Goal: Information Seeking & Learning: Learn about a topic

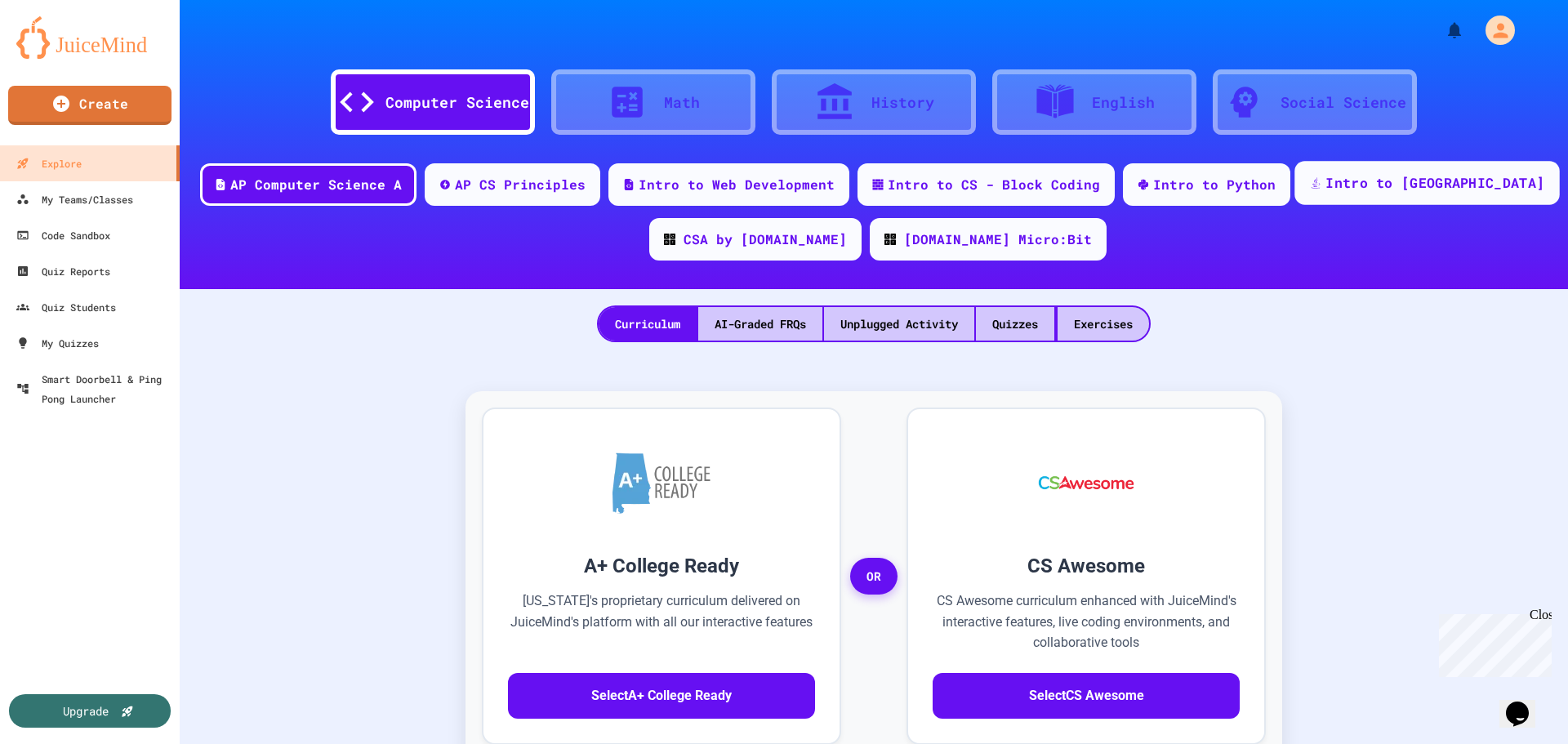
click at [1377, 176] on div "Intro to [GEOGRAPHIC_DATA]" at bounding box center [1435, 183] width 219 height 21
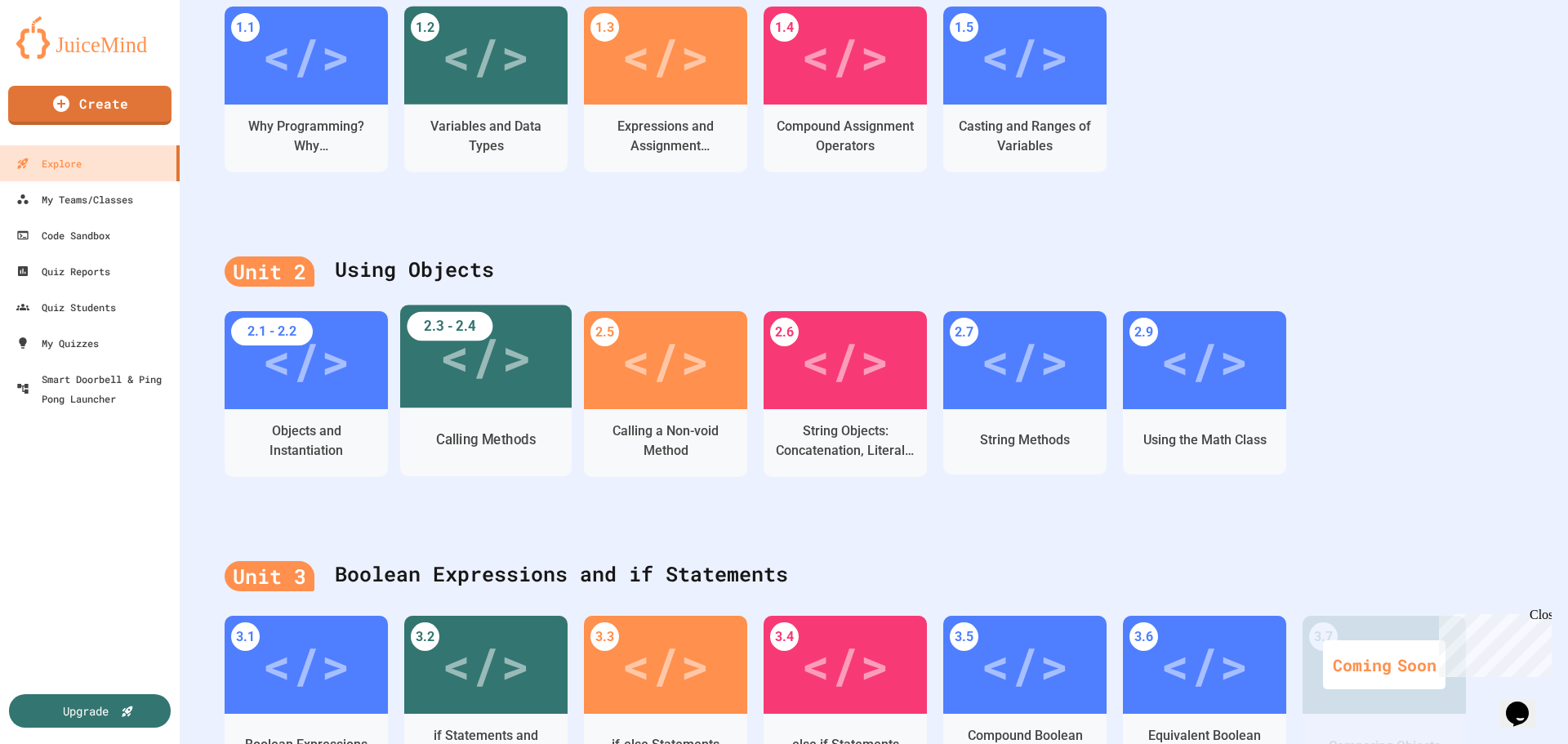
scroll to position [572, 0]
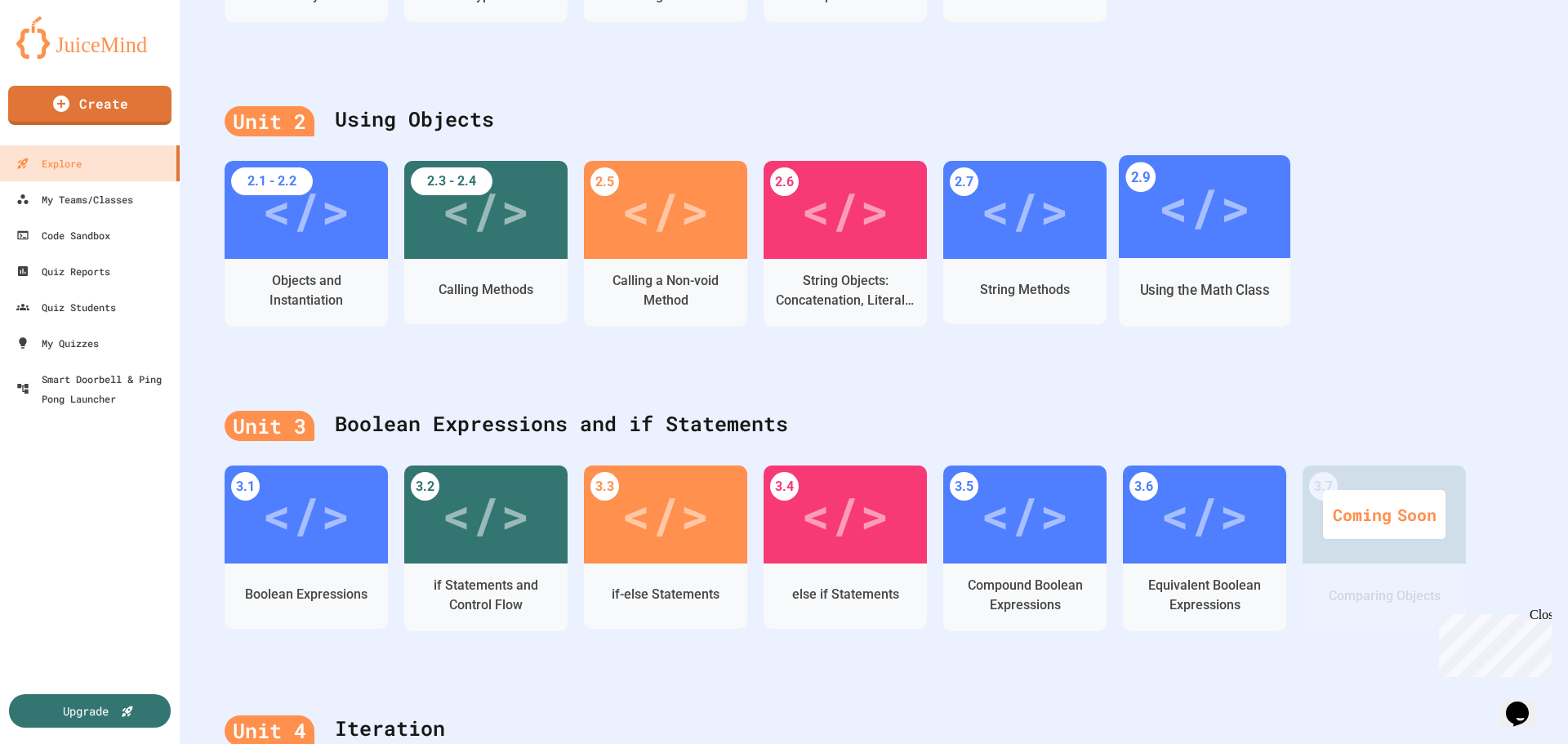
click at [1200, 241] on div "</>" at bounding box center [1204, 207] width 92 height 78
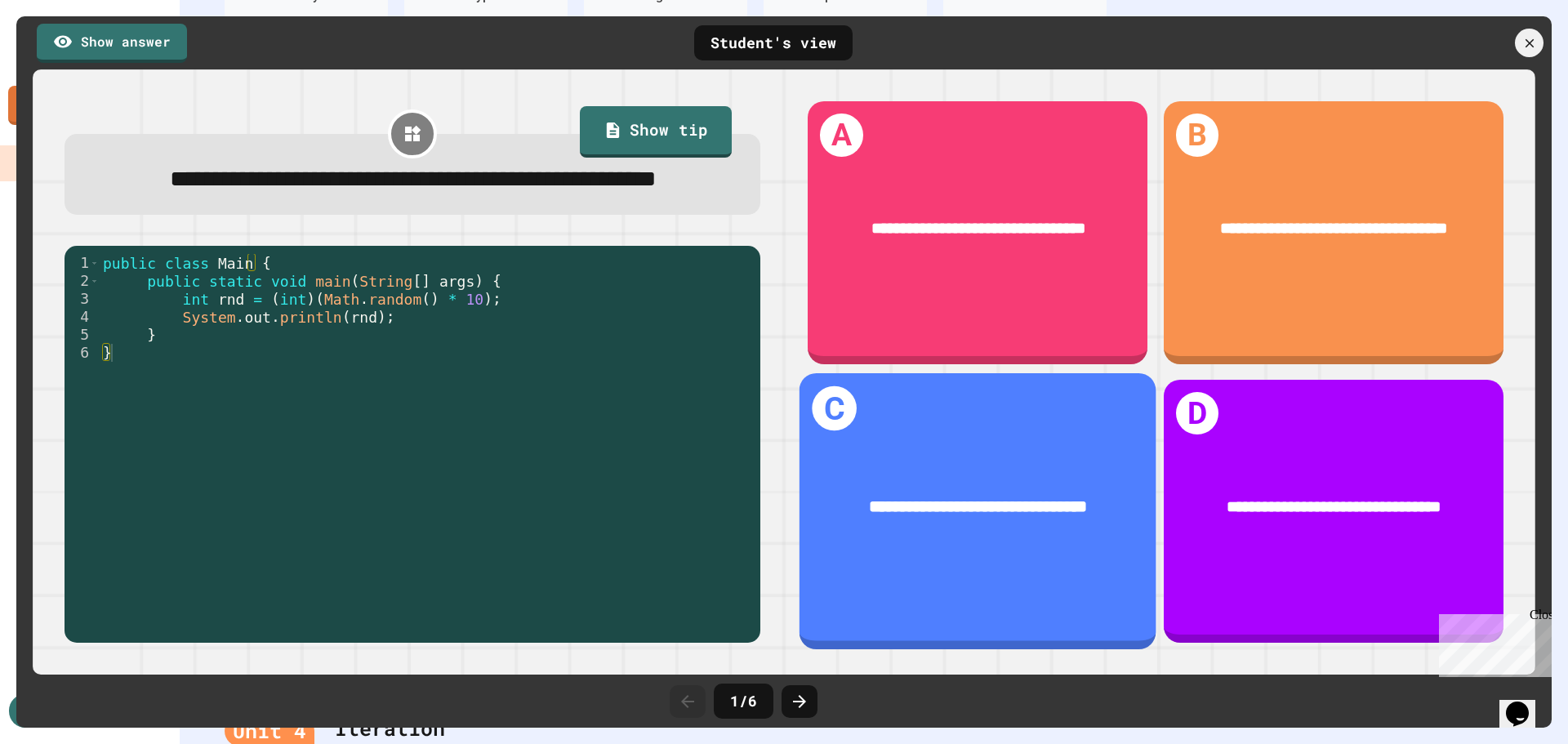
click at [988, 444] on div "**********" at bounding box center [978, 510] width 357 height 276
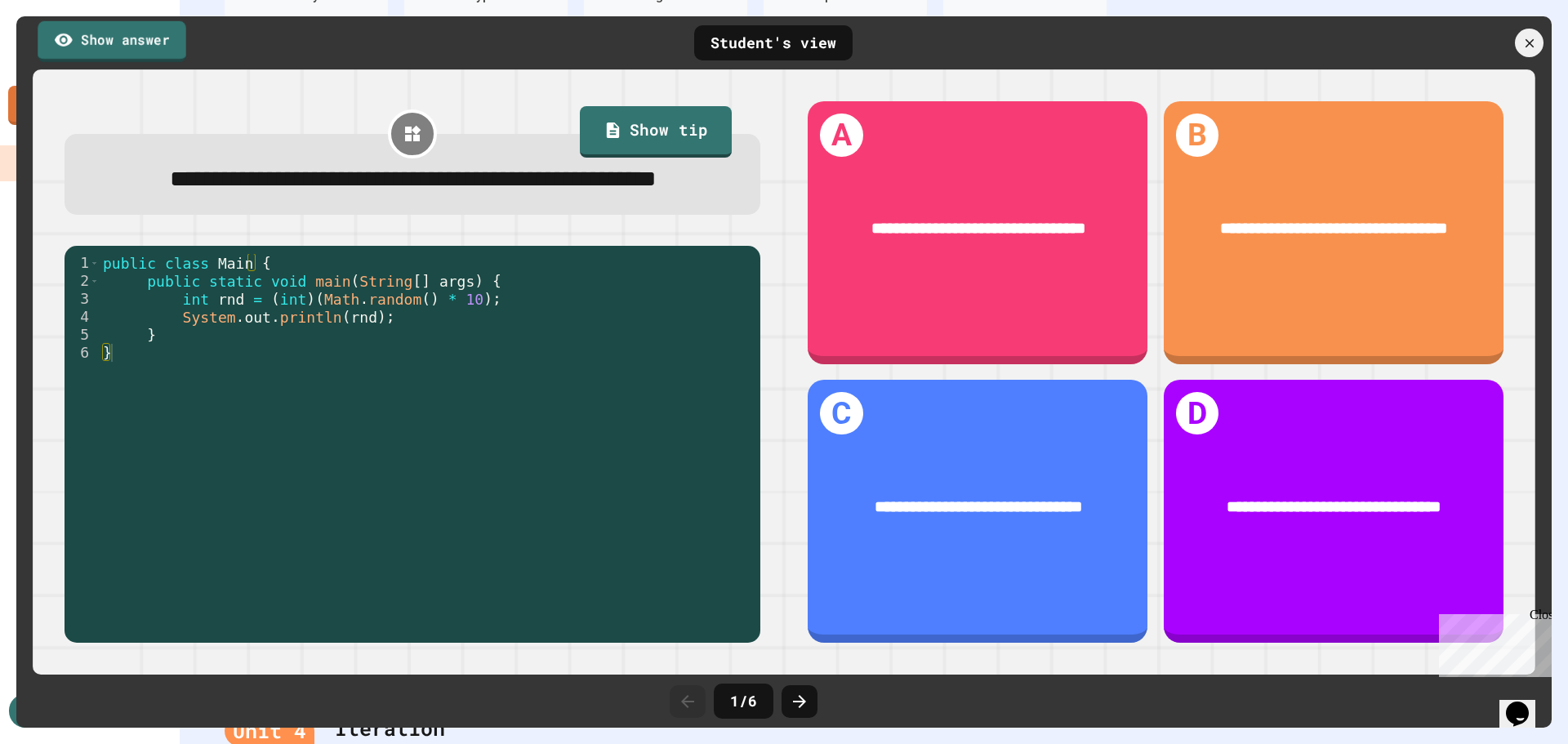
click at [109, 33] on link "Show answer" at bounding box center [112, 41] width 148 height 41
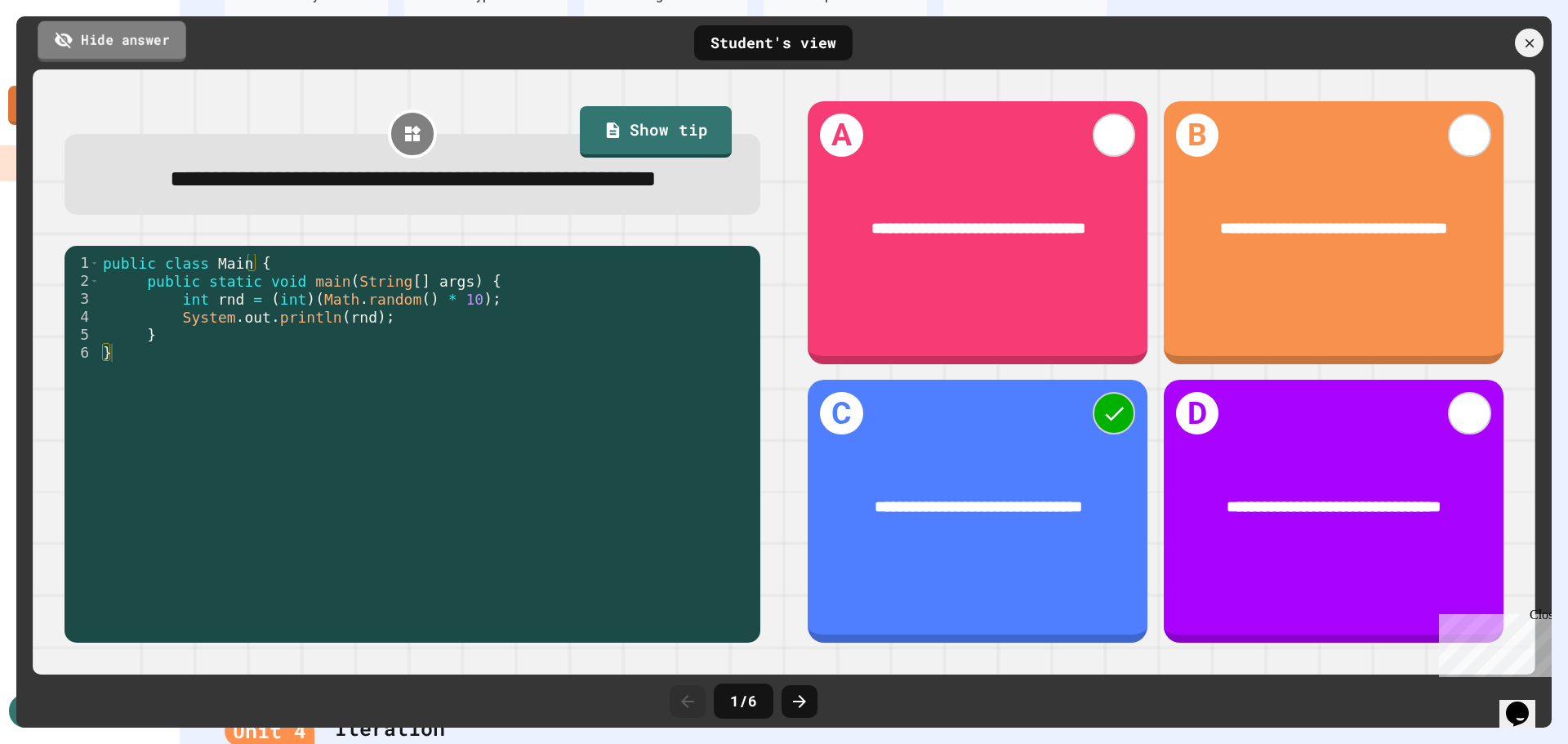
click at [109, 33] on link "Hide answer" at bounding box center [112, 41] width 148 height 41
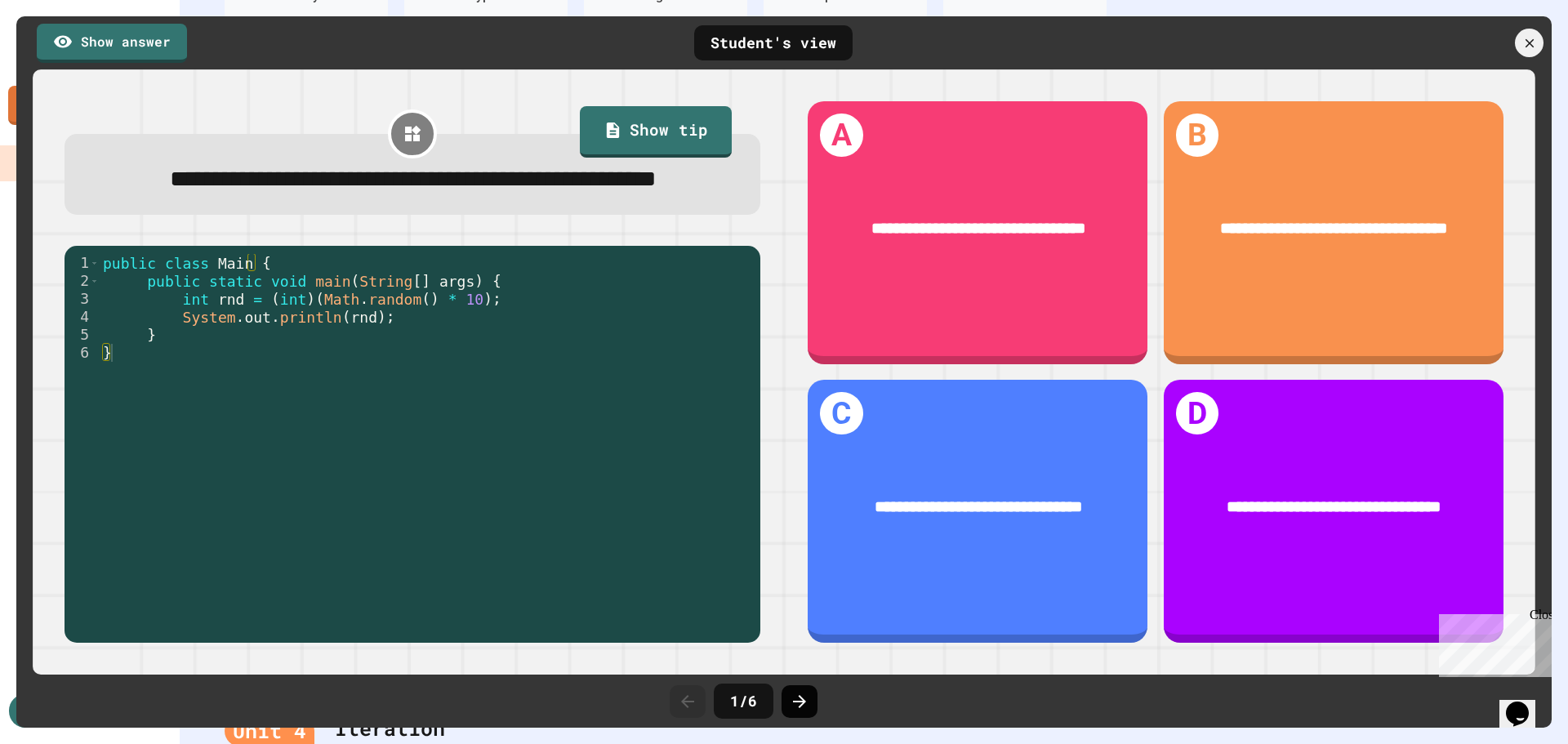
click at [804, 697] on icon at bounding box center [799, 701] width 20 height 20
click at [1530, 44] on icon at bounding box center [1530, 43] width 11 height 11
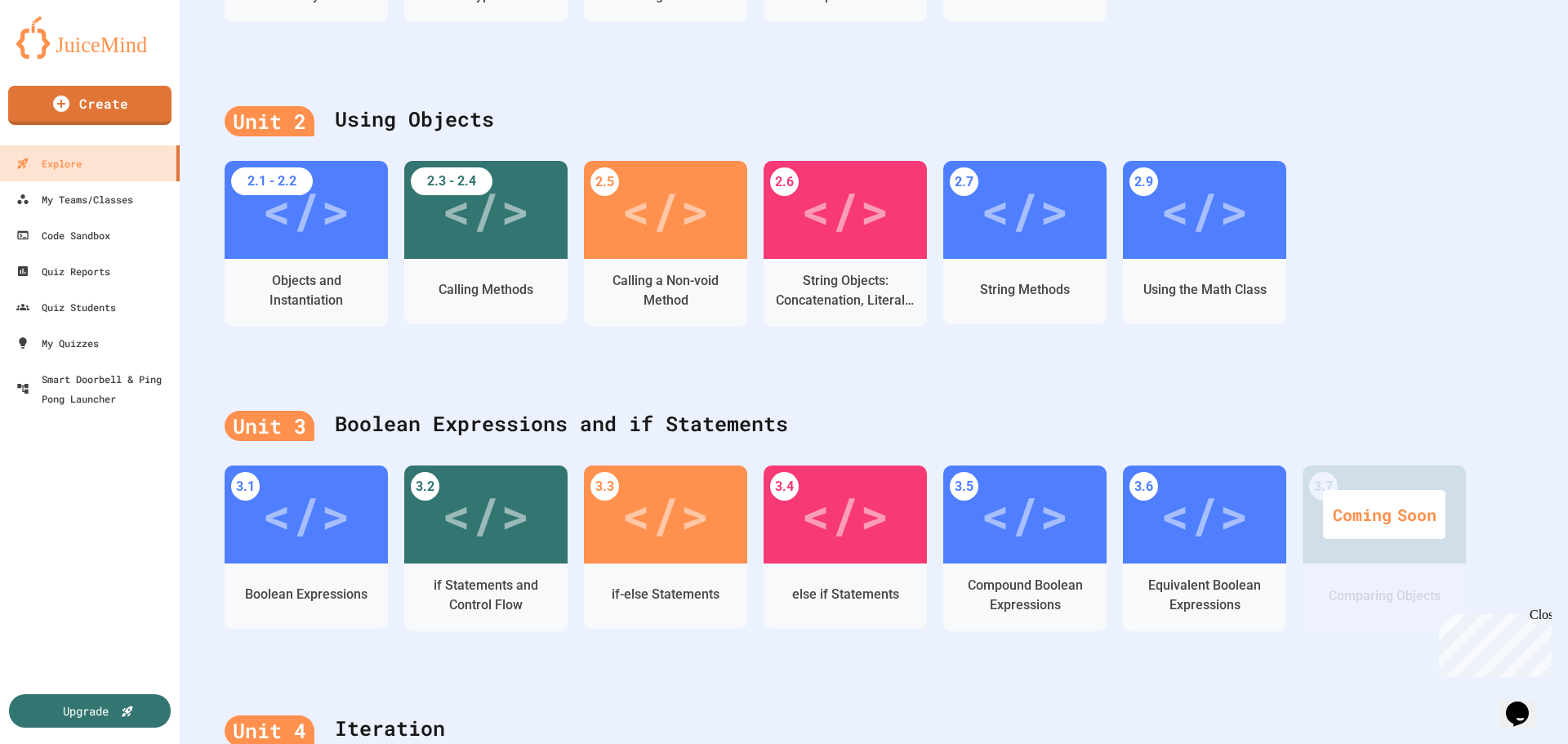
click at [605, 81] on div "Unit 2 Using Objects 2.1 - 2.2 </> Objects and Instantiation 2.3 - 2.4 </> Call…" at bounding box center [874, 227] width 1389 height 305
